Goal: Task Accomplishment & Management: Manage account settings

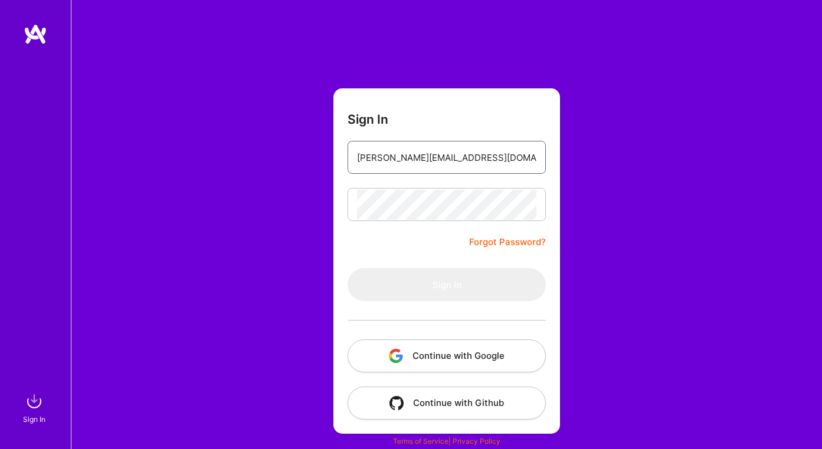
type input "[PERSON_NAME][EMAIL_ADDRESS][DOMAIN_NAME]"
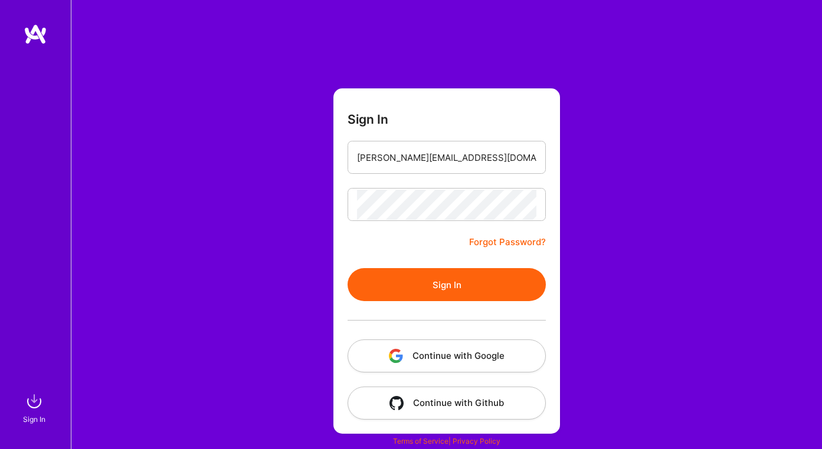
click at [412, 288] on button "Sign In" at bounding box center [446, 284] width 198 height 33
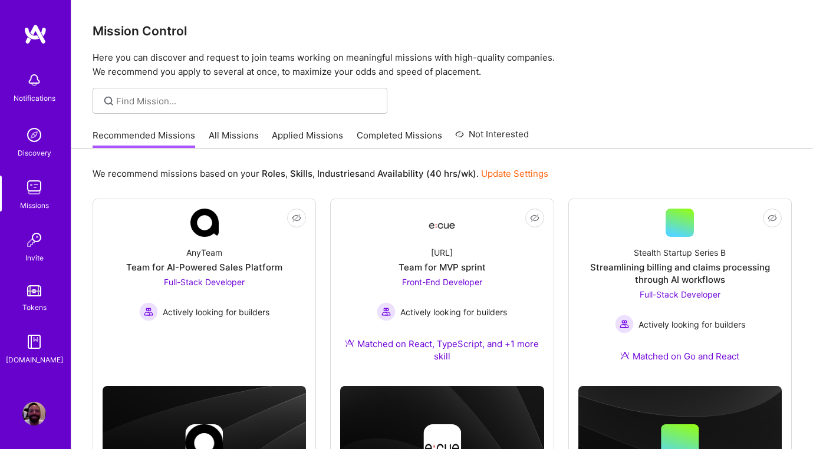
click at [314, 134] on link "Applied Missions" at bounding box center [307, 138] width 71 height 19
